Goal: Task Accomplishment & Management: Manage account settings

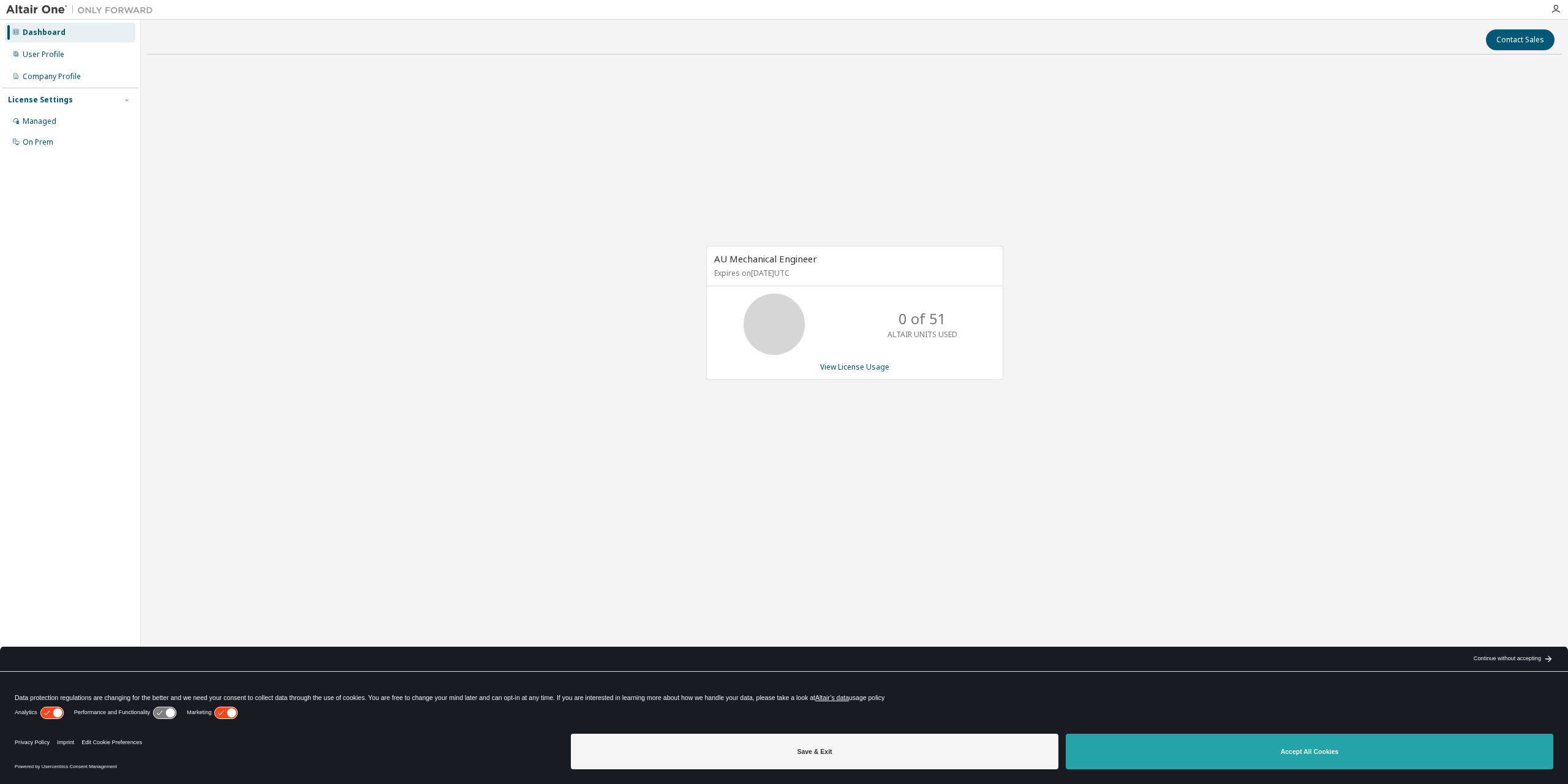
click at [1264, 755] on button "Accept All Cookies" at bounding box center [1310, 751] width 488 height 36
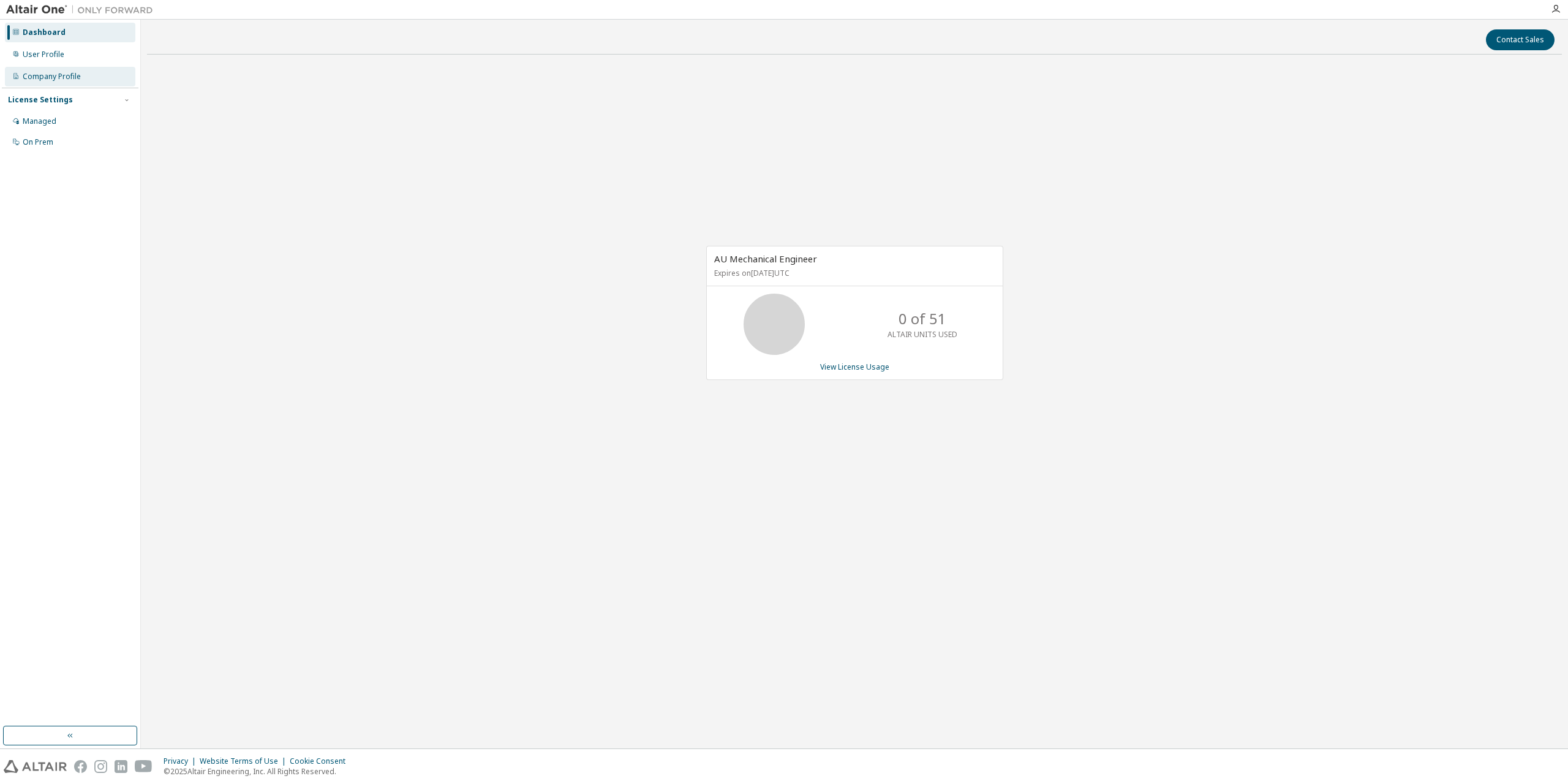
click at [39, 80] on div "Company Profile" at bounding box center [52, 76] width 58 height 10
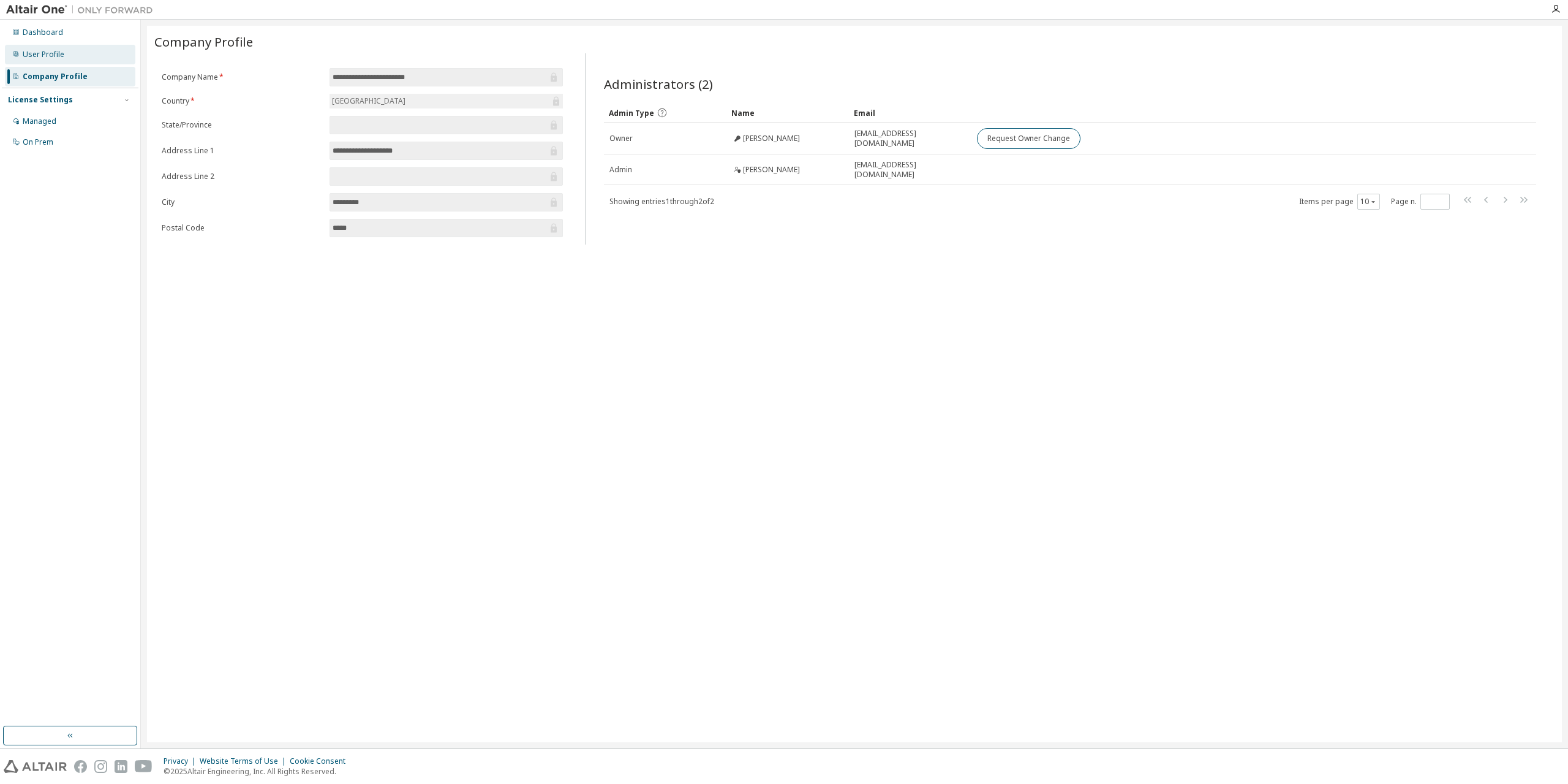
click at [46, 54] on div "User Profile" at bounding box center [43, 54] width 41 height 10
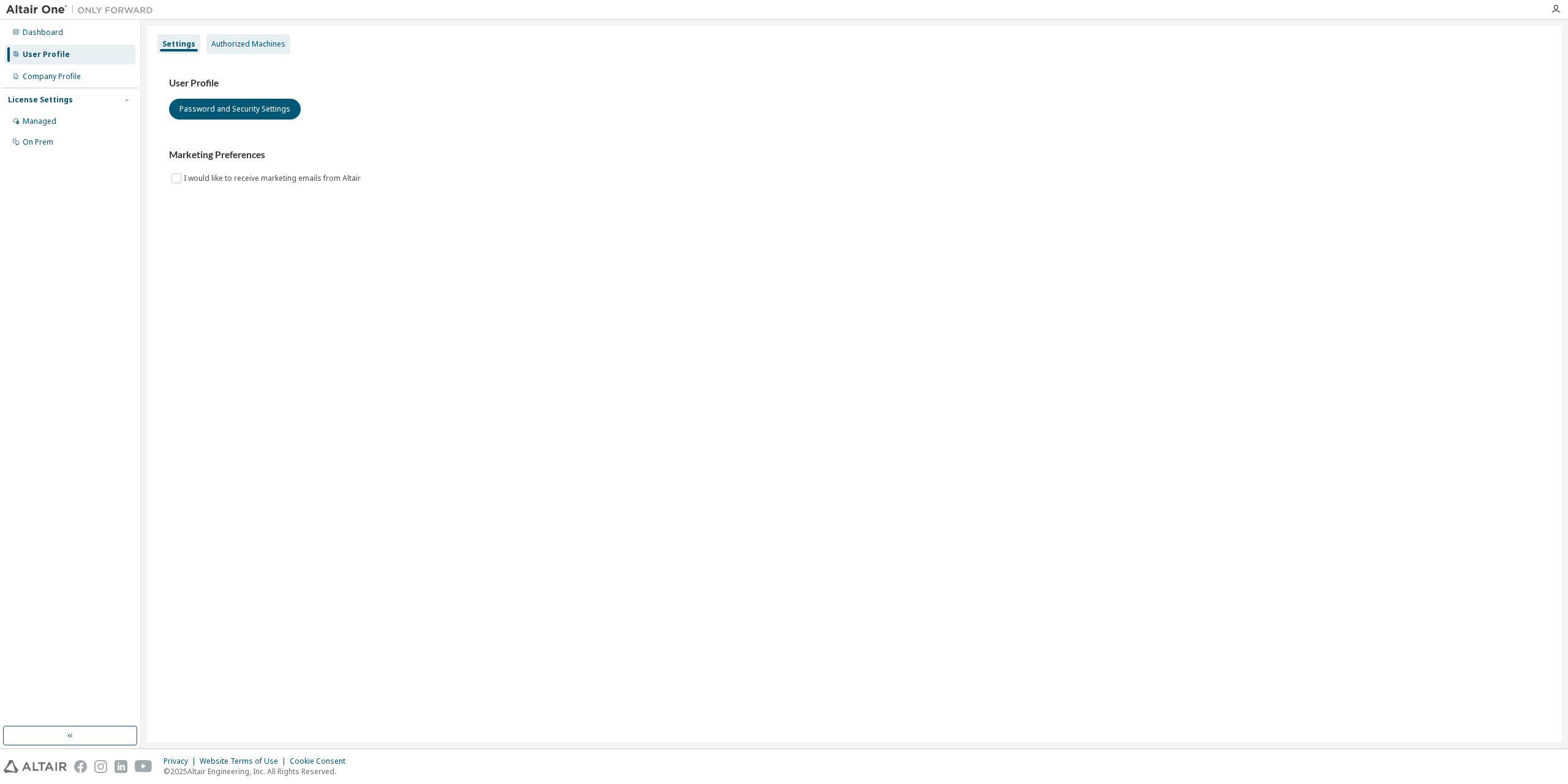
click at [253, 49] on div "Authorized Machines" at bounding box center [248, 44] width 84 height 20
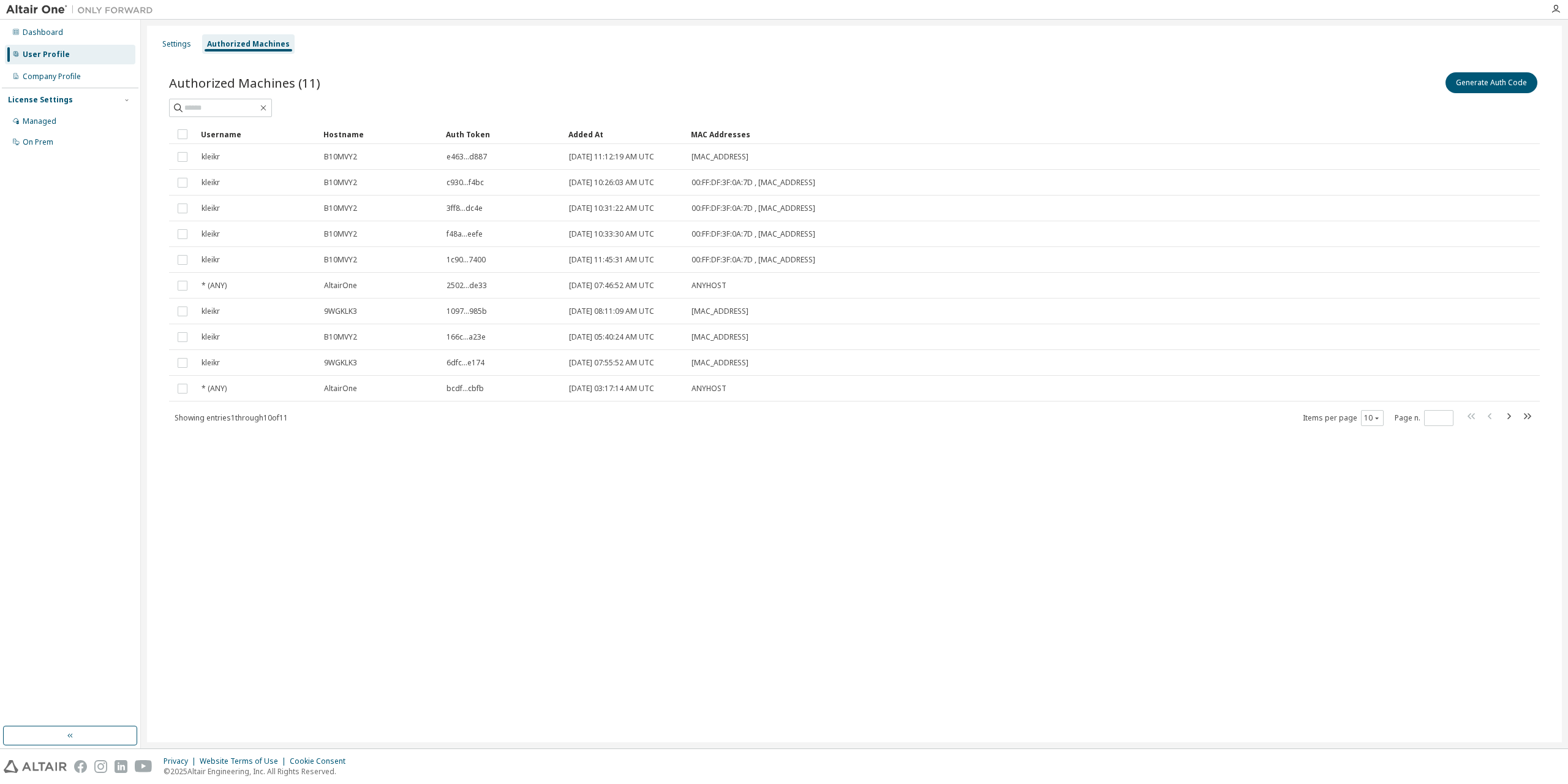
click at [620, 562] on div "Settings Authorized Machines Authorized Machines (11) Generate Auth Code Clear …" at bounding box center [854, 384] width 1415 height 716
click at [1498, 84] on button "Generate Auth Code" at bounding box center [1491, 82] width 92 height 21
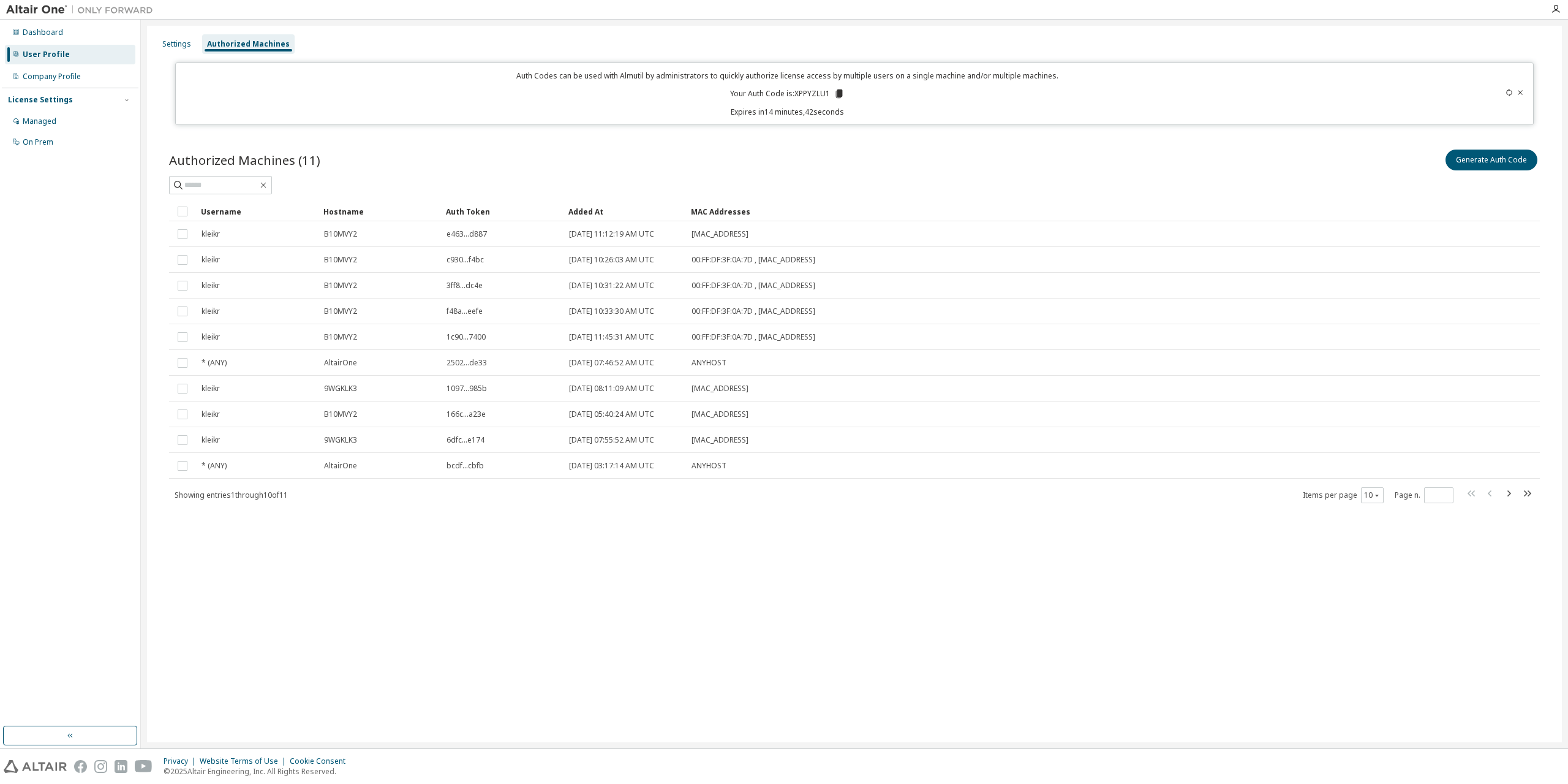
click at [1521, 90] on icon at bounding box center [1521, 92] width 5 height 4
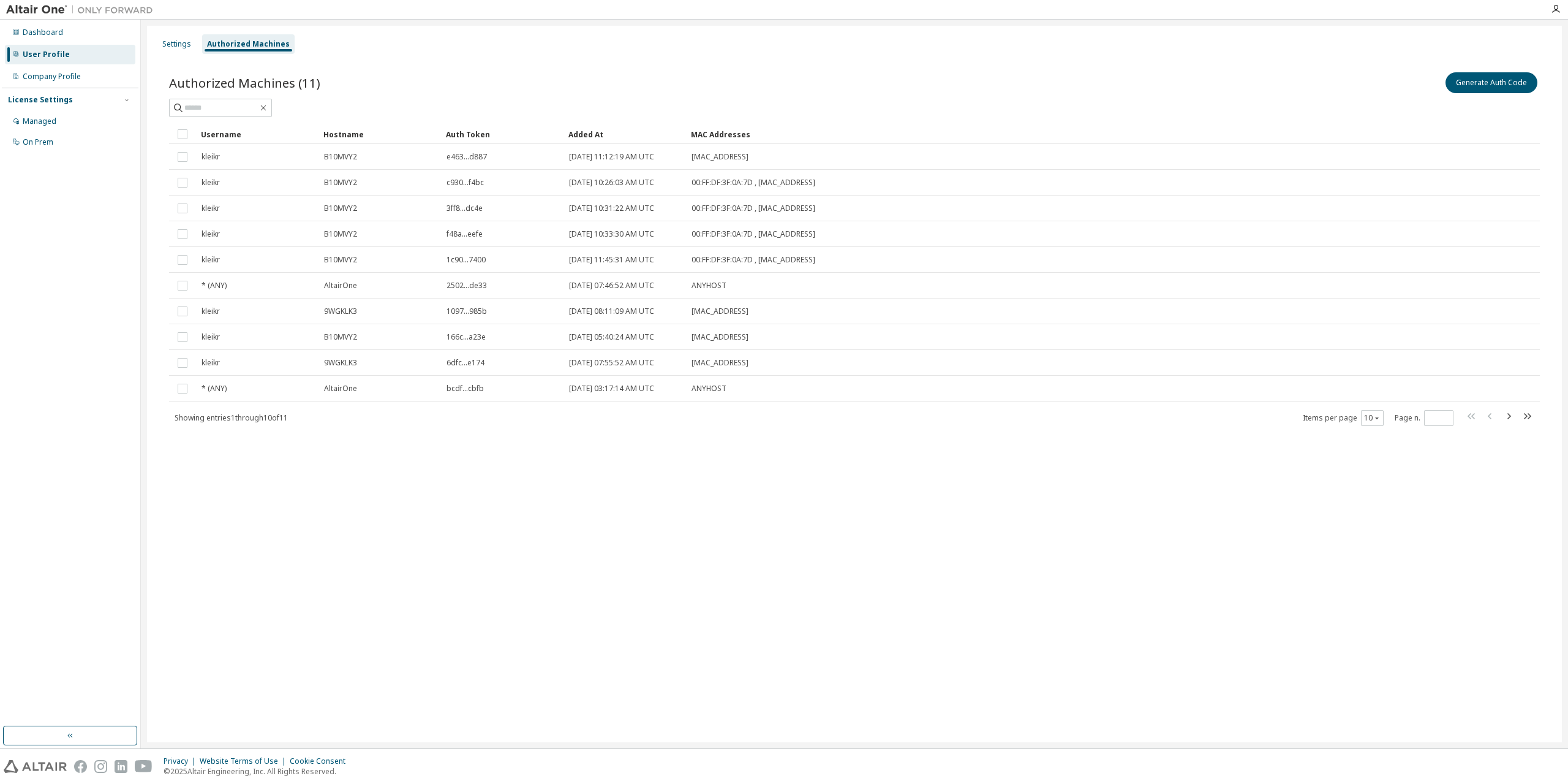
click at [253, 629] on div "Settings Authorized Machines Authorized Machines (11) Generate Auth Code Clear …" at bounding box center [854, 384] width 1415 height 716
click at [176, 43] on div "Settings" at bounding box center [176, 43] width 29 height 10
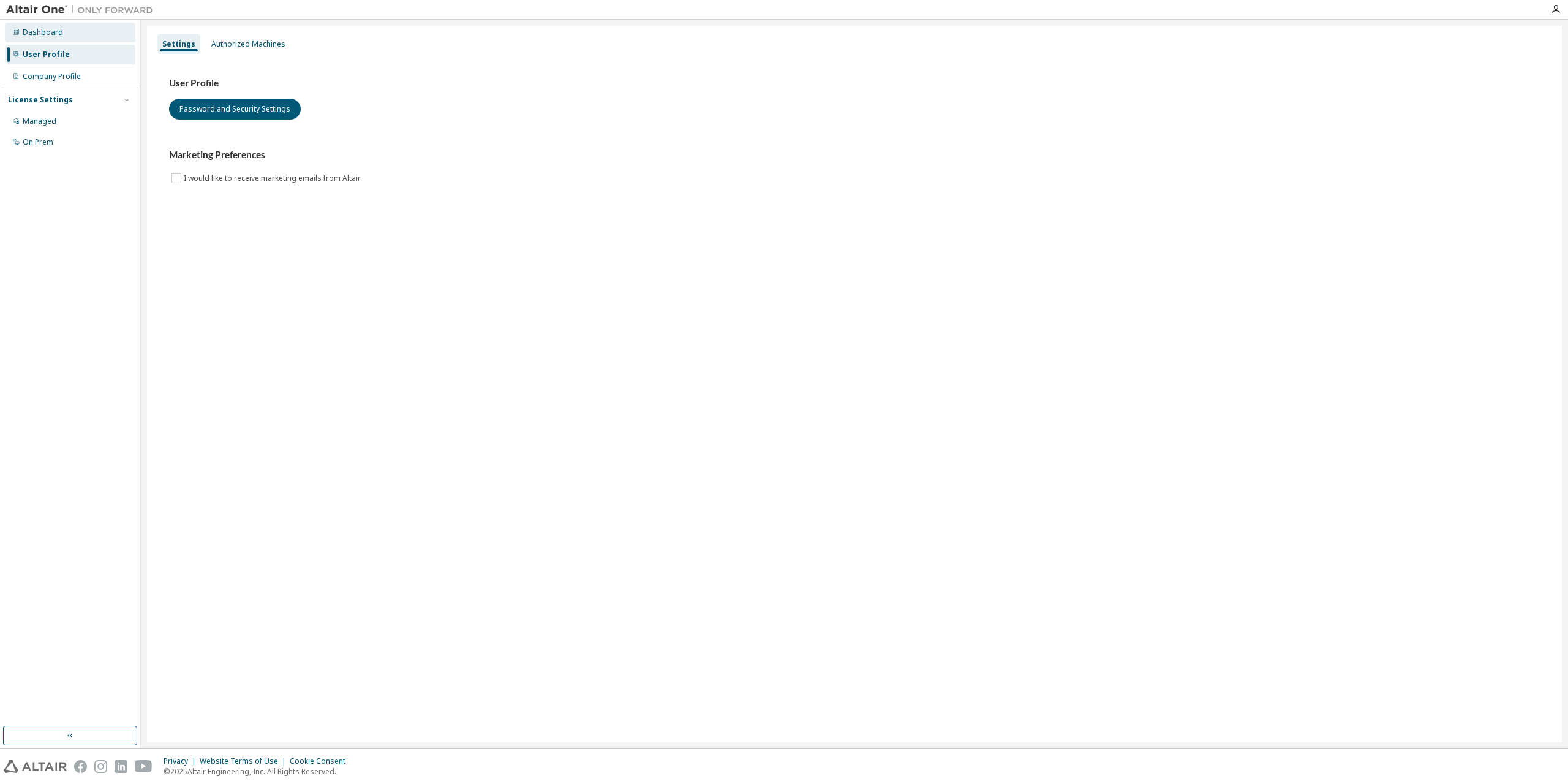
click at [29, 28] on div "Dashboard" at bounding box center [43, 32] width 40 height 10
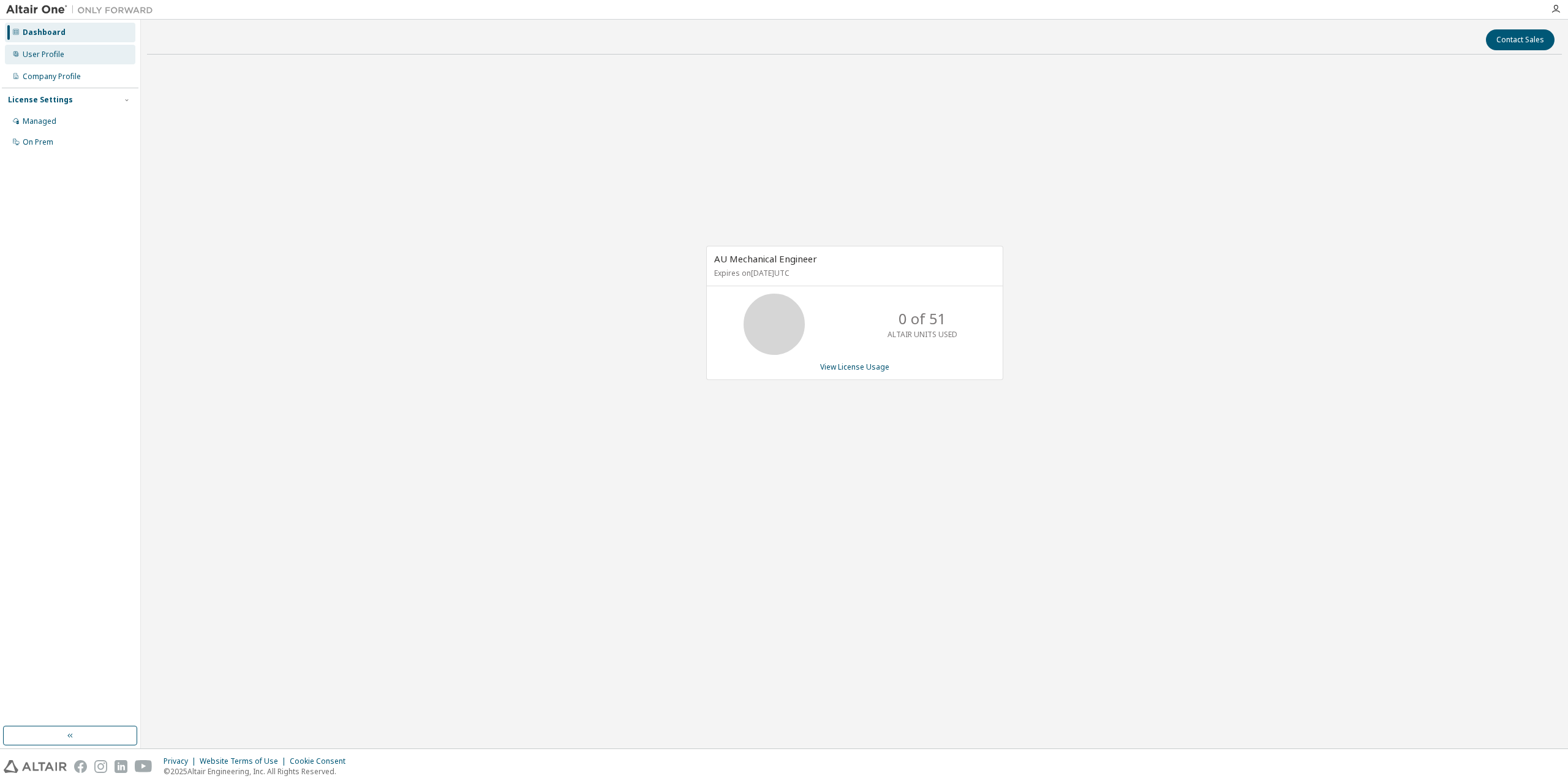
click at [33, 45] on div "User Profile" at bounding box center [70, 54] width 130 height 20
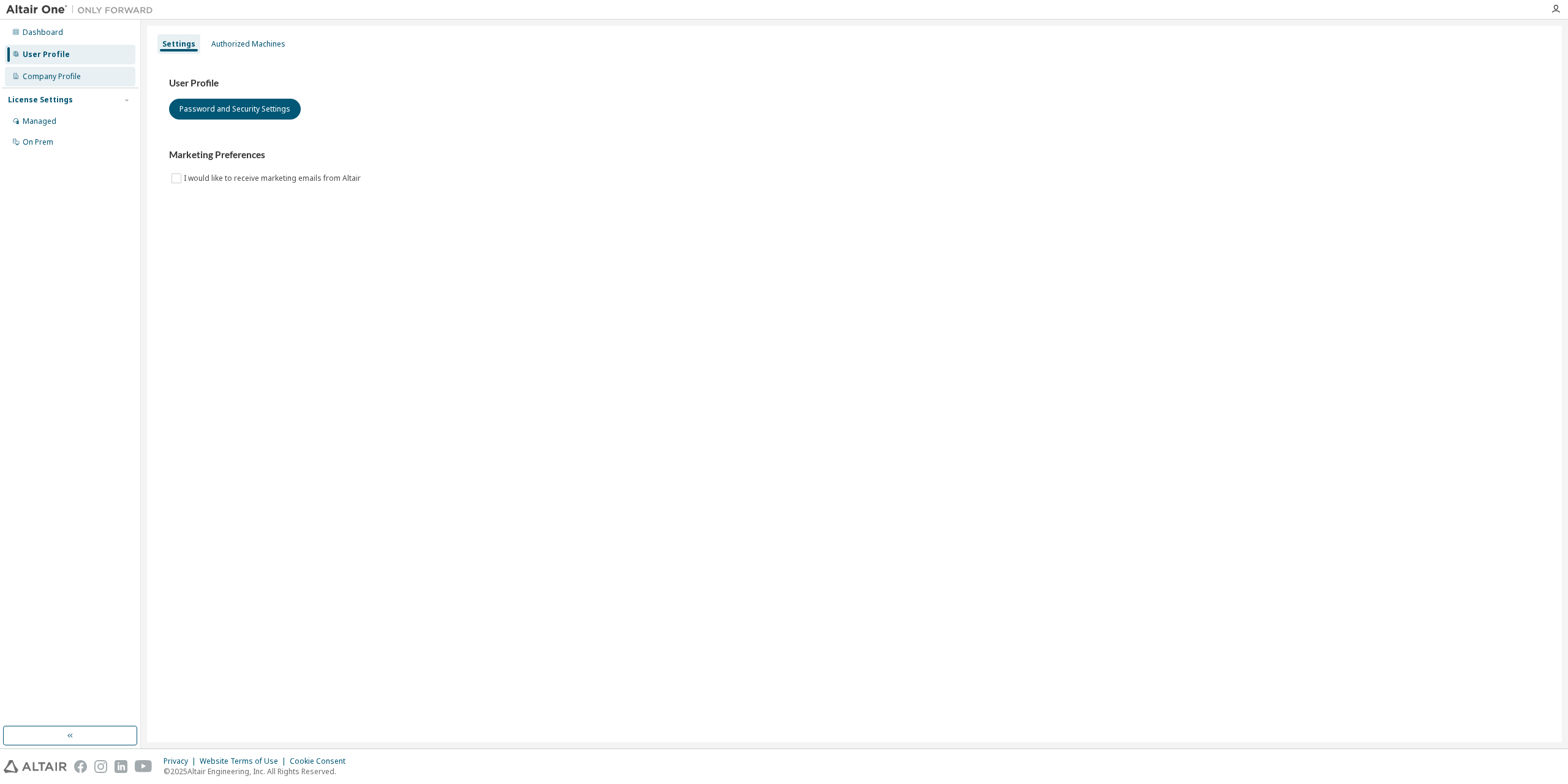
click at [29, 72] on div "Company Profile" at bounding box center [52, 76] width 58 height 10
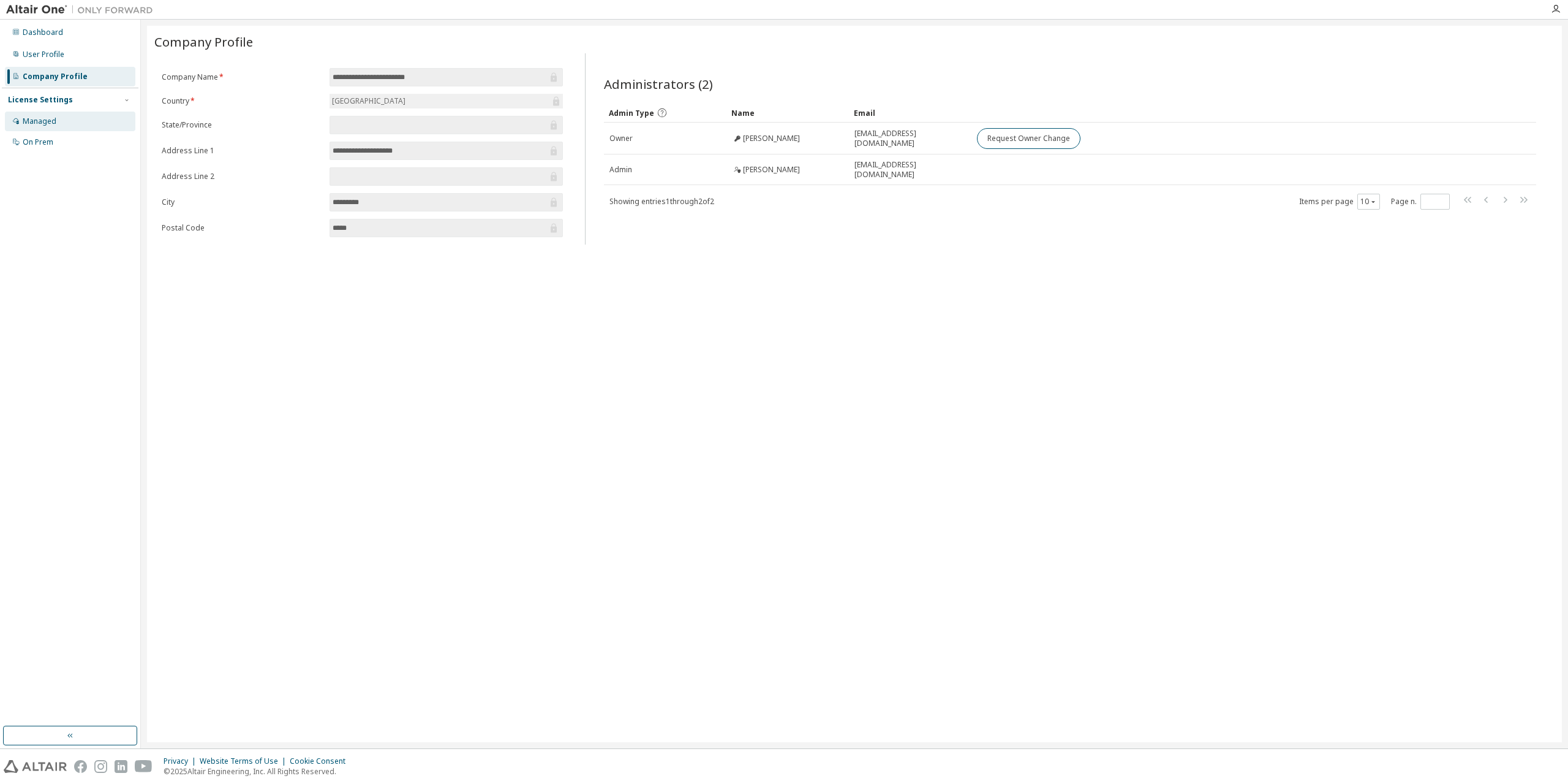
click at [49, 118] on div "Managed" at bounding box center [40, 121] width 34 height 10
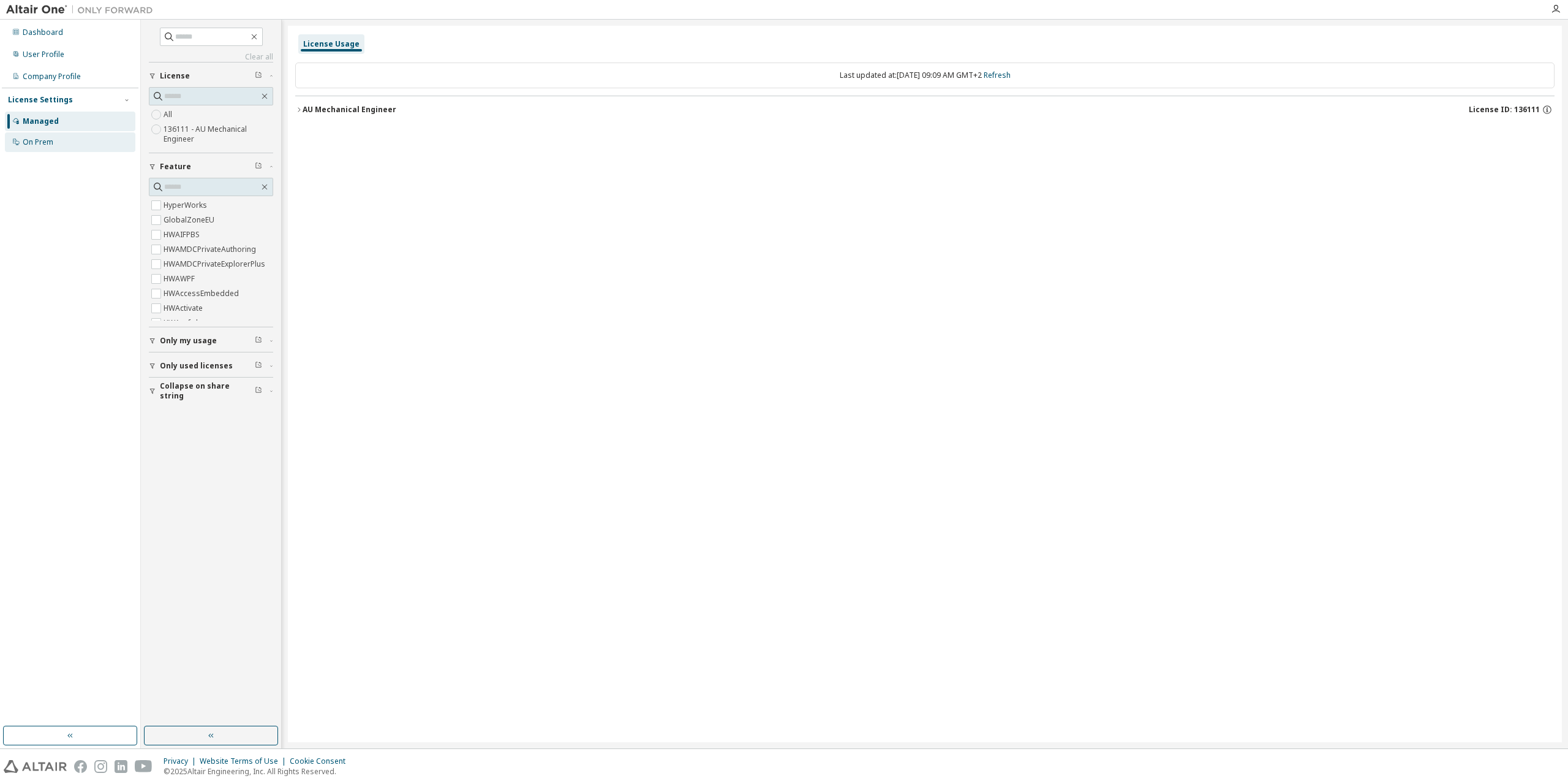
click at [52, 144] on div "On Prem" at bounding box center [38, 142] width 31 height 10
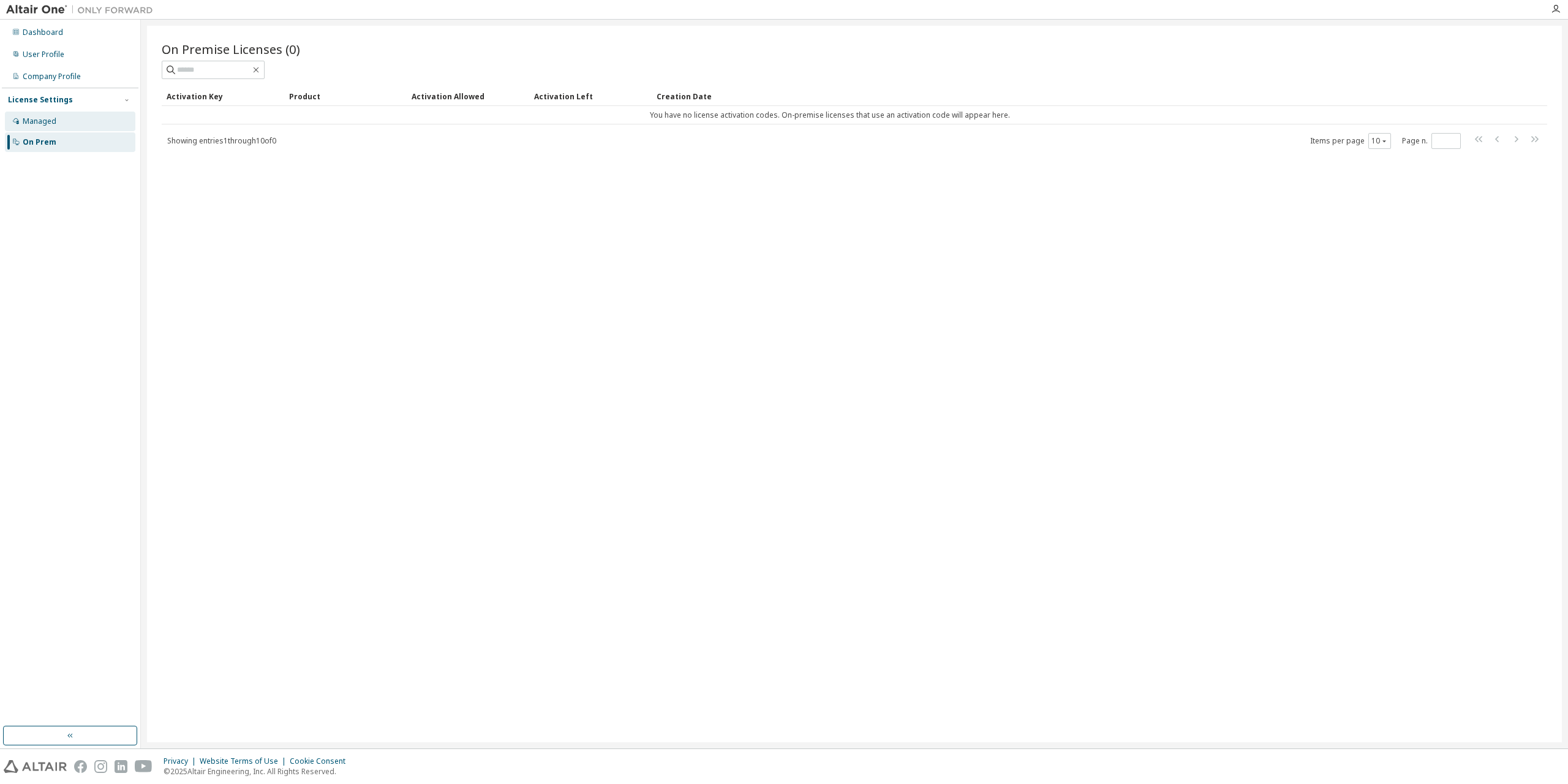
click at [57, 123] on div "Managed" at bounding box center [70, 121] width 130 height 20
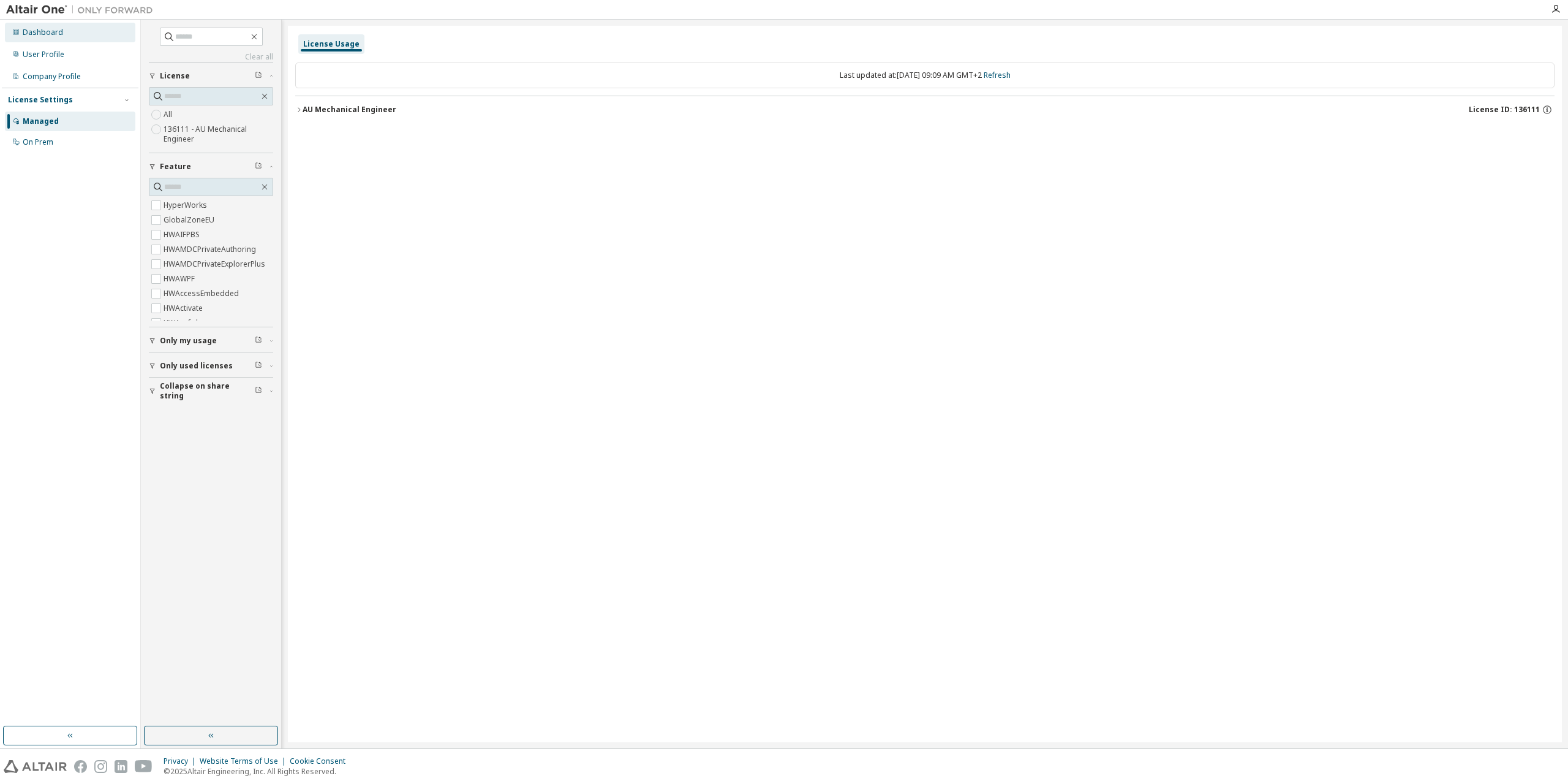
click at [65, 31] on div "Dashboard" at bounding box center [70, 33] width 130 height 20
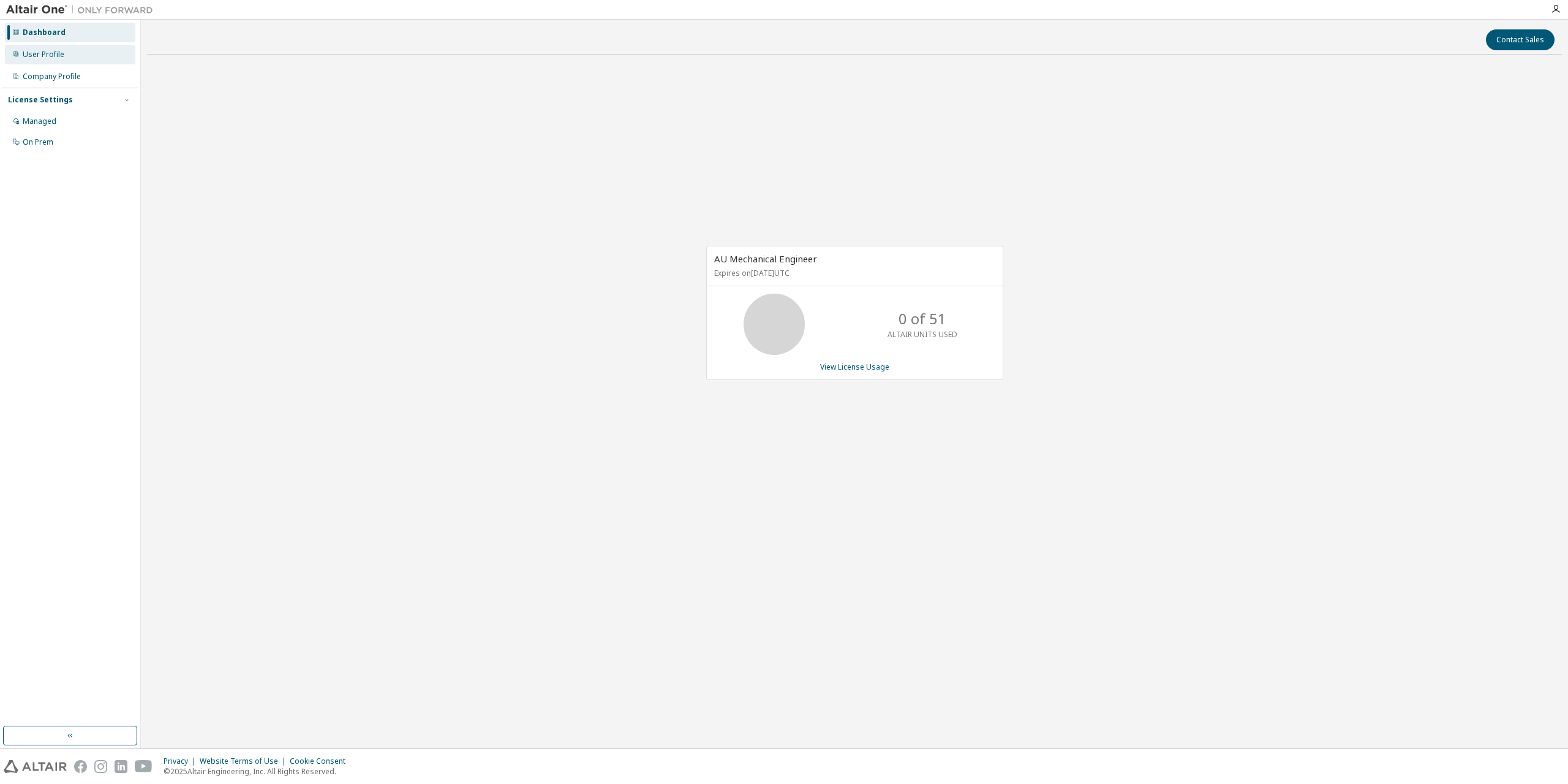
click at [45, 56] on div "User Profile" at bounding box center [43, 54] width 41 height 10
